Goal: Task Accomplishment & Management: Manage account settings

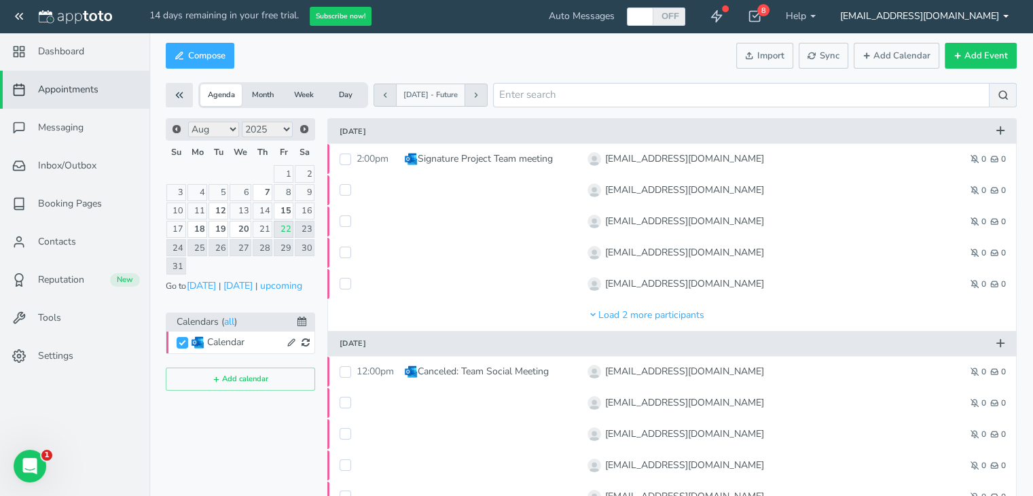
click at [1005, 17] on b at bounding box center [1005, 16] width 5 height 3
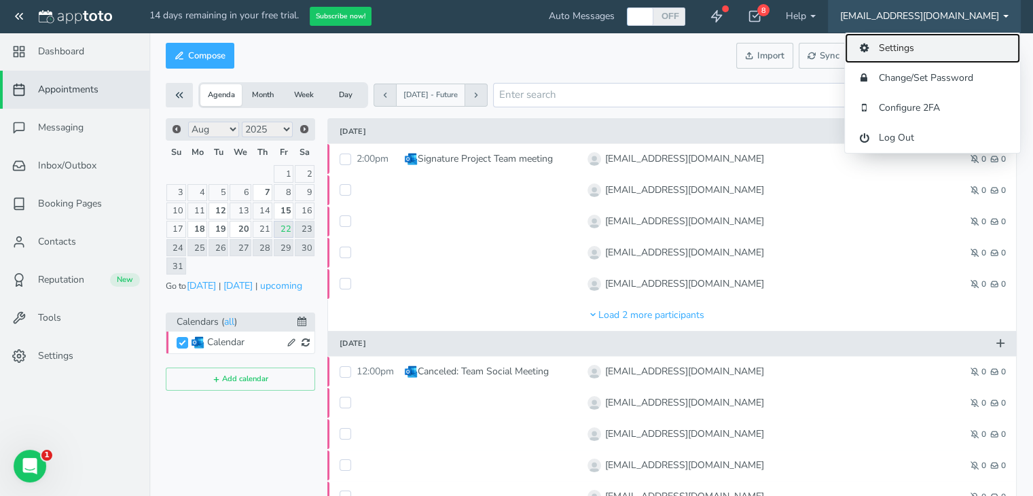
click at [877, 52] on link "Settings" at bounding box center [932, 48] width 175 height 30
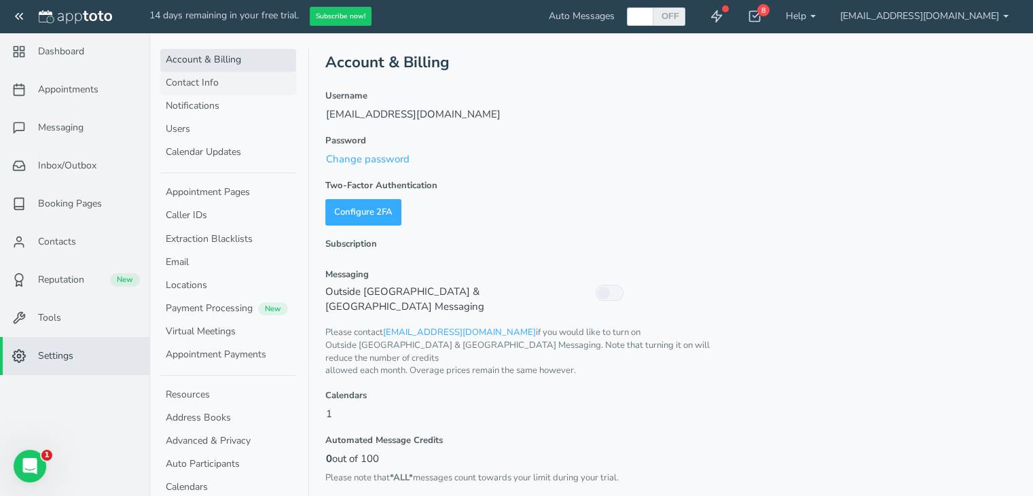
click at [193, 79] on link "Contact Info" at bounding box center [228, 83] width 136 height 23
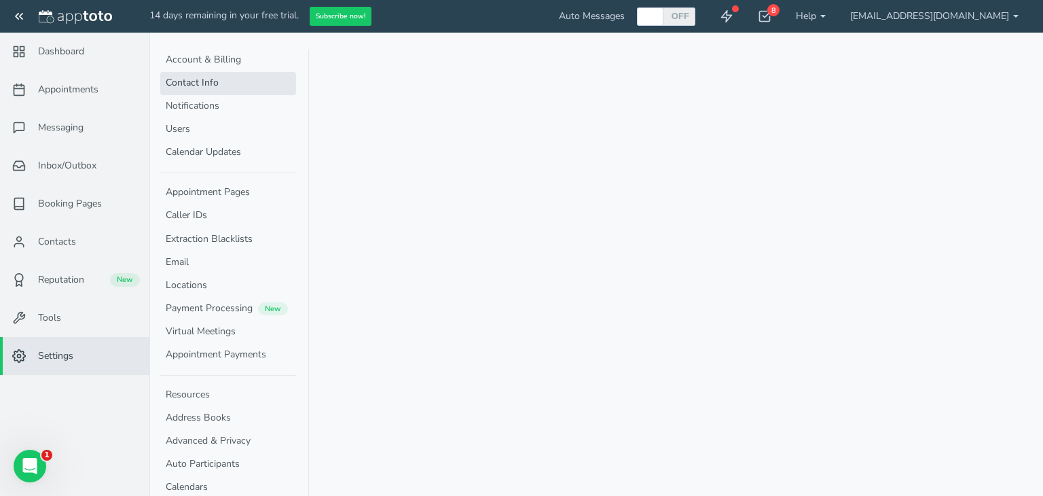
select select "720"
select select "1200"
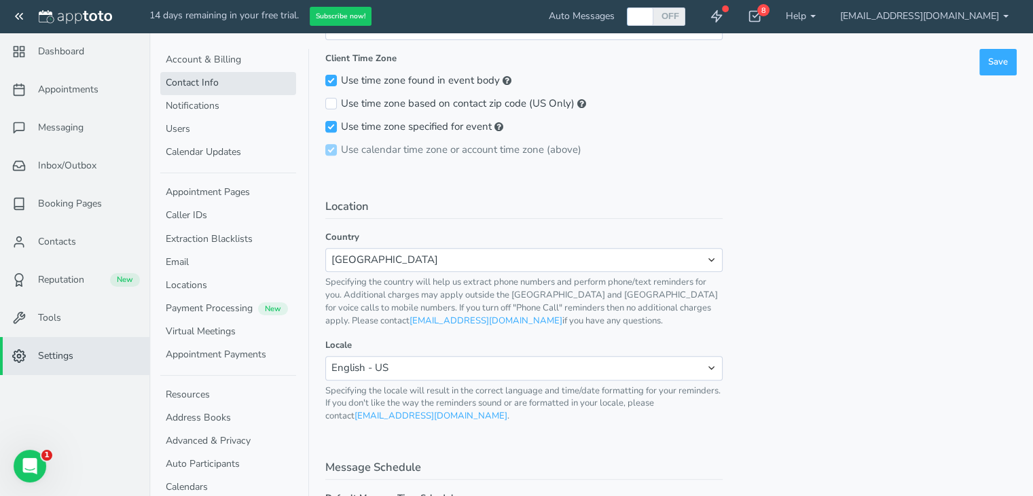
scroll to position [518, 0]
click at [184, 124] on link "Users" at bounding box center [228, 129] width 136 height 23
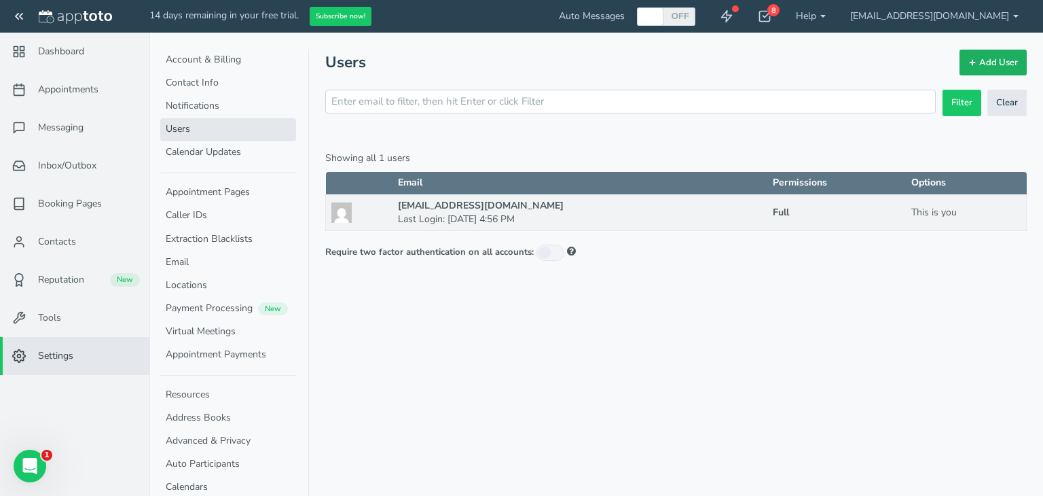
click at [991, 60] on link "Add User" at bounding box center [992, 63] width 67 height 26
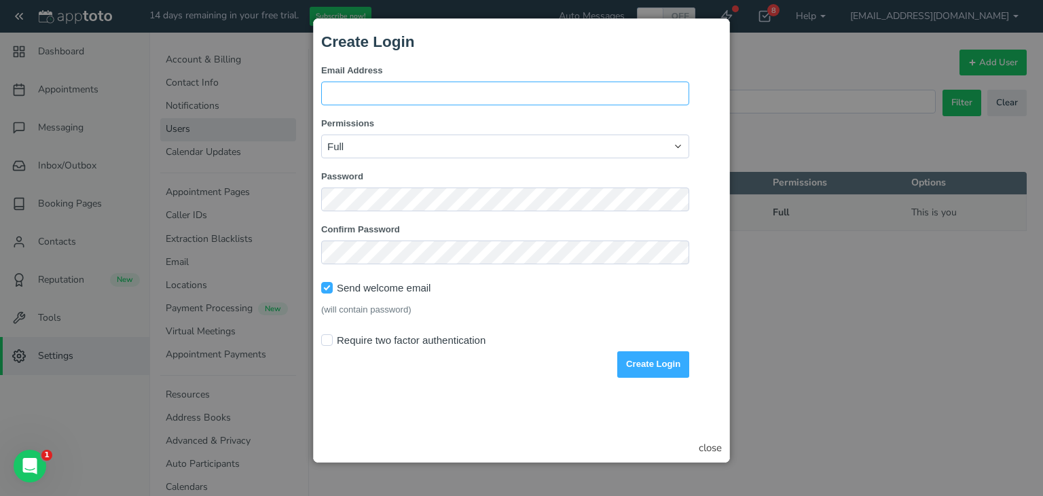
click at [410, 90] on input "Email Address" at bounding box center [505, 93] width 368 height 24
type input "[EMAIL_ADDRESS][DOMAIN_NAME]"
click at [576, 377] on html "Create Login Email Address [EMAIL_ADDRESS][DOMAIN_NAME] Permissions Full Agent …" at bounding box center [521, 202] width 401 height 350
click at [650, 365] on button "Create Login" at bounding box center [653, 364] width 72 height 26
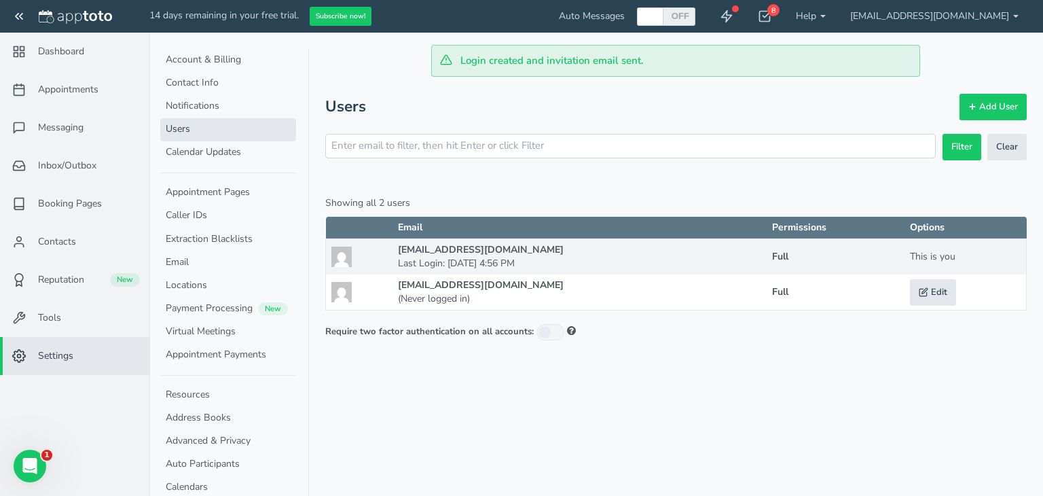
click at [854, 335] on form "Require two factor authentication on all accounts:" at bounding box center [675, 333] width 701 height 18
